Goal: Find contact information: Obtain details needed to contact an individual or organization

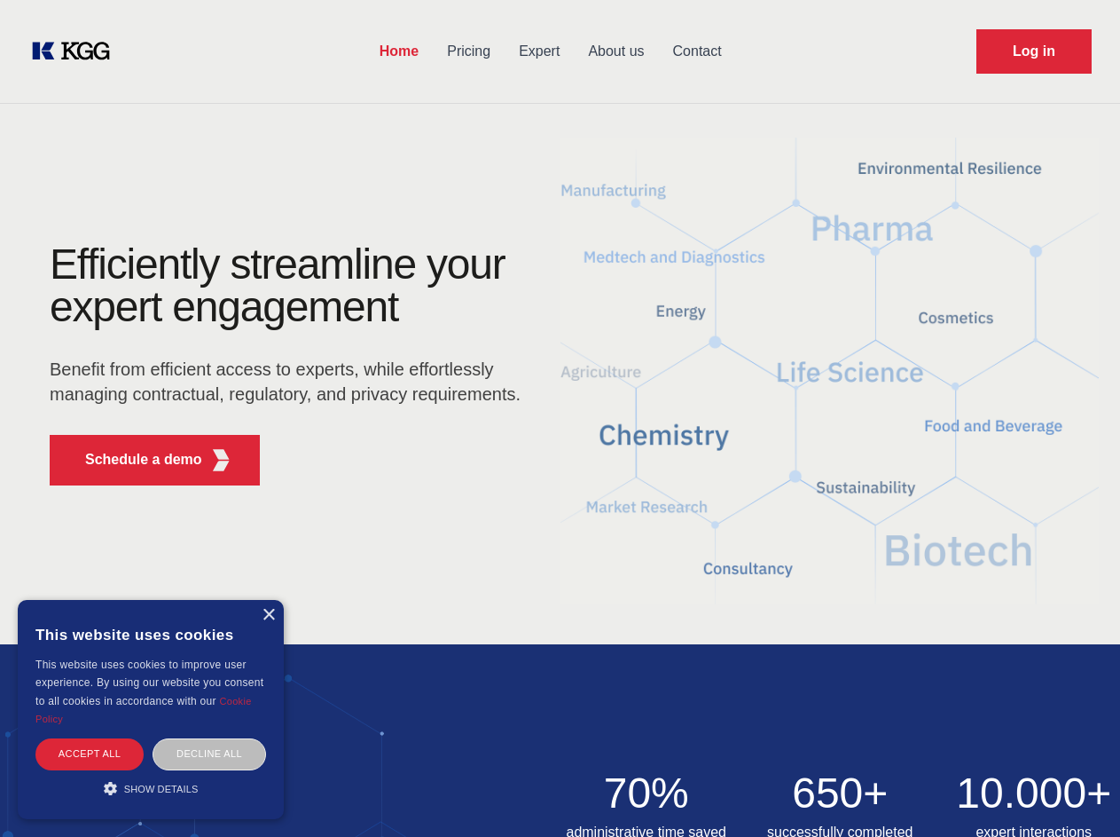
click at [560, 418] on div "Efficiently streamline your expert engagement Benefit from efficient access to …" at bounding box center [290, 371] width 539 height 256
click at [133, 459] on p "Schedule a demo" at bounding box center [143, 459] width 117 height 21
click at [268, 615] on div "× This website uses cookies This website uses cookies to improve user experienc…" at bounding box center [151, 709] width 266 height 219
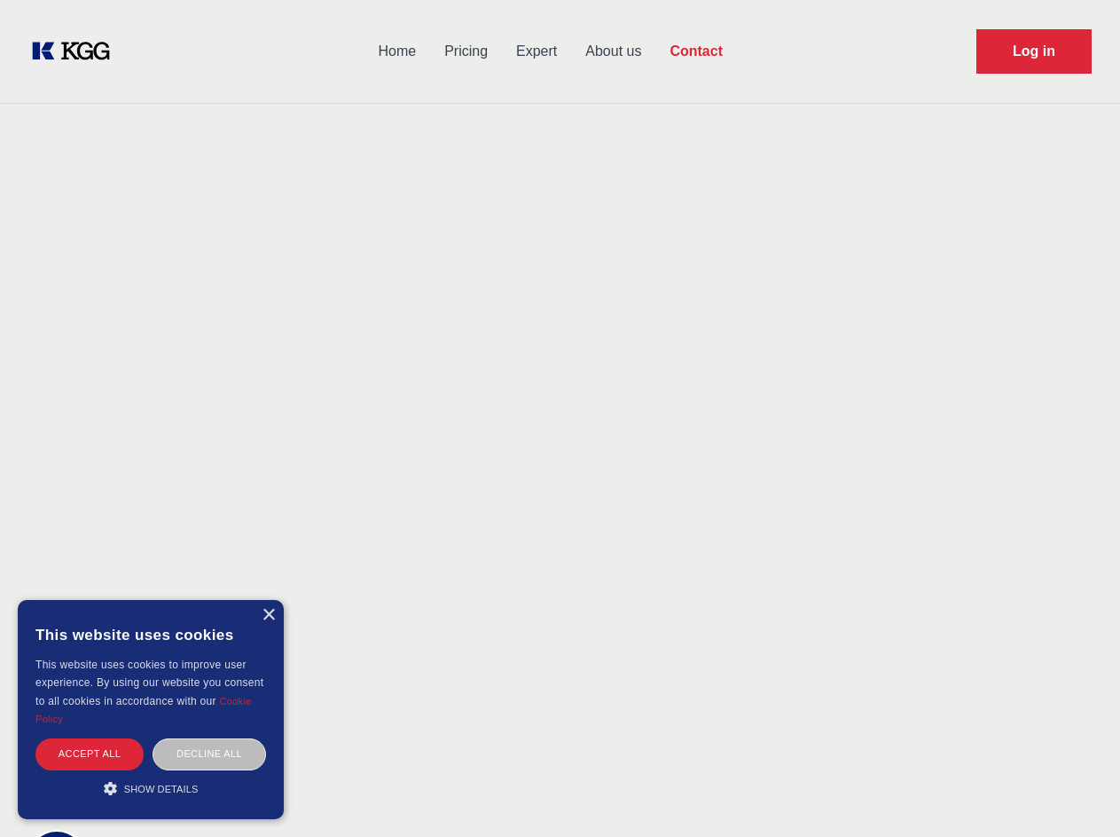
click at [90, 753] on div "Accept all" at bounding box center [89, 753] width 108 height 31
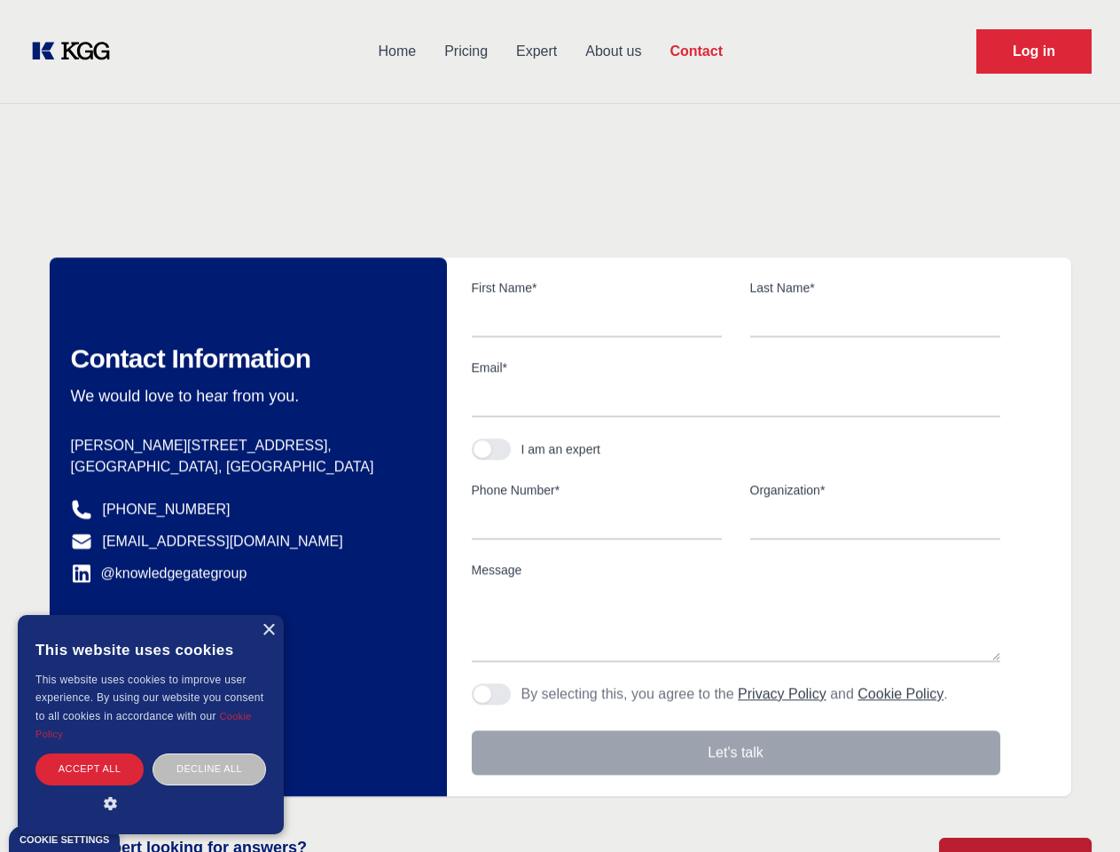
click at [209, 753] on div "Contact Information We would love to hear from you. Postal address [PERSON_NAME…" at bounding box center [248, 526] width 397 height 538
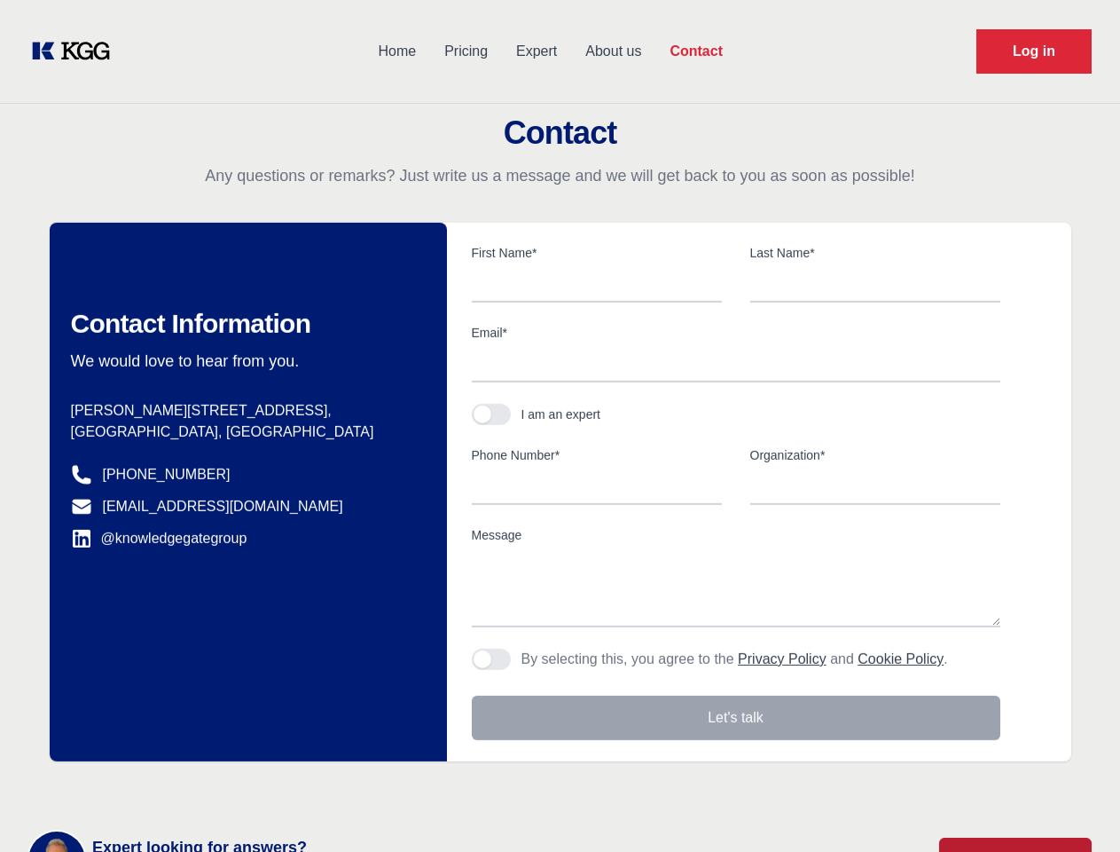
click at [151, 788] on main "Contact Any questions or remarks? Just write us a message and we will get back …" at bounding box center [560, 461] width 1120 height 923
